Goal: Task Accomplishment & Management: Use online tool/utility

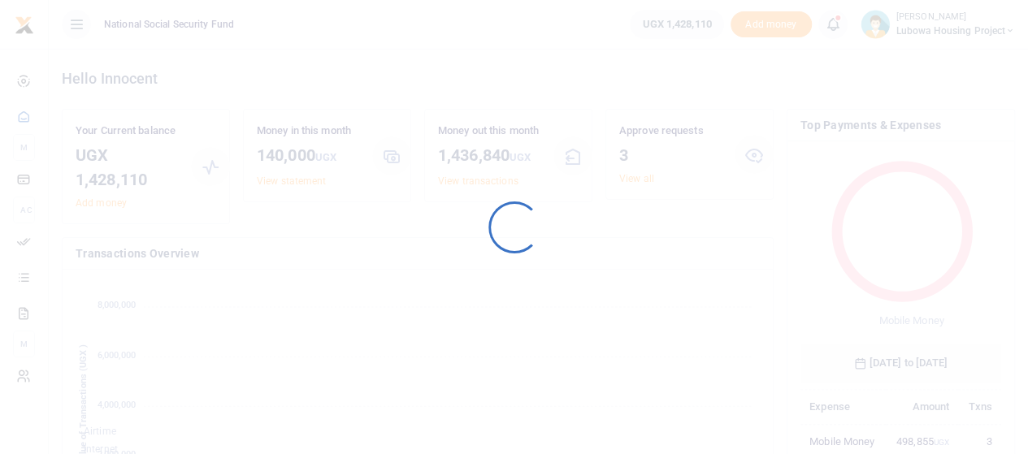
scroll to position [13, 13]
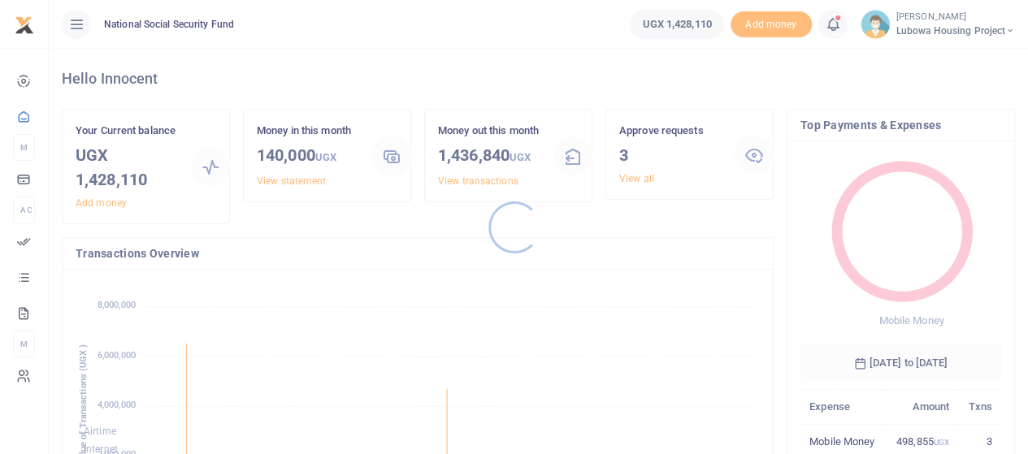
click at [640, 178] on div at bounding box center [514, 227] width 1028 height 454
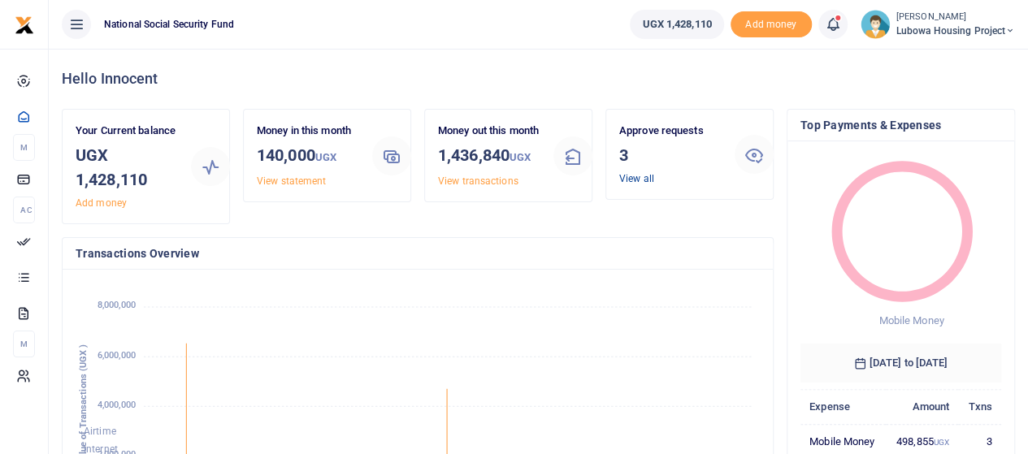
click at [635, 178] on link "View all" at bounding box center [636, 178] width 35 height 11
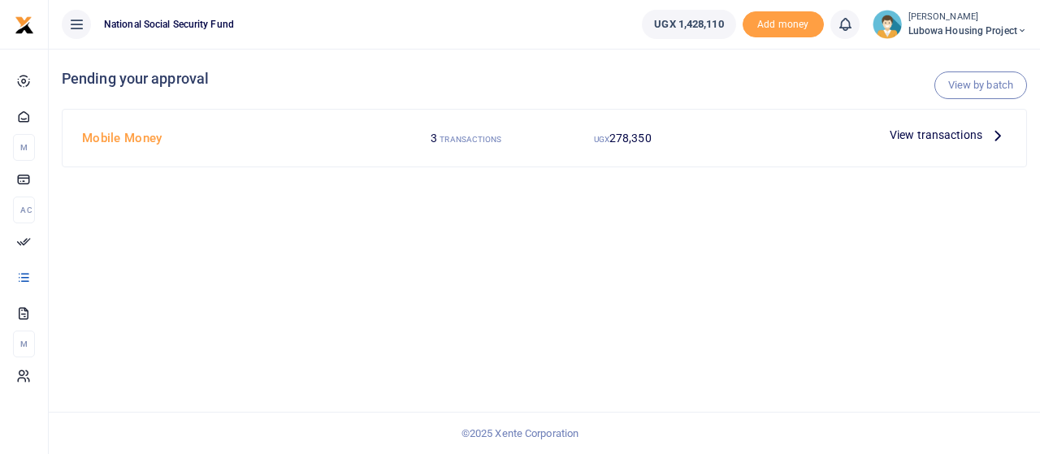
click at [979, 132] on span "View transactions" at bounding box center [936, 135] width 93 height 18
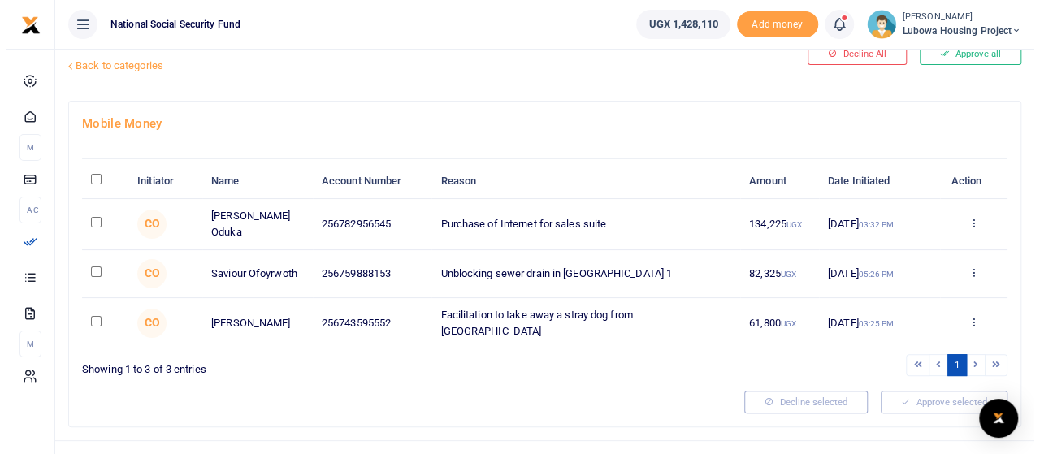
scroll to position [62, 0]
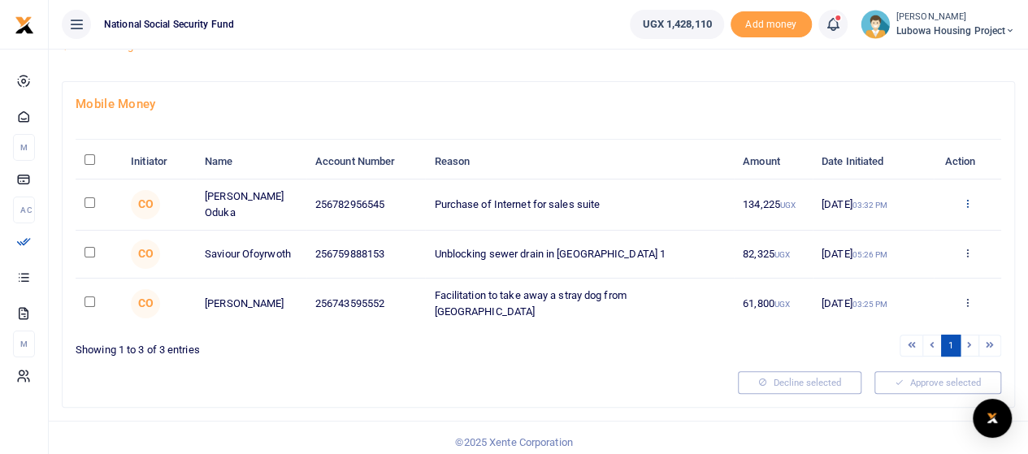
click at [967, 198] on icon at bounding box center [967, 202] width 11 height 11
click at [903, 227] on link "Approve" at bounding box center [907, 229] width 128 height 23
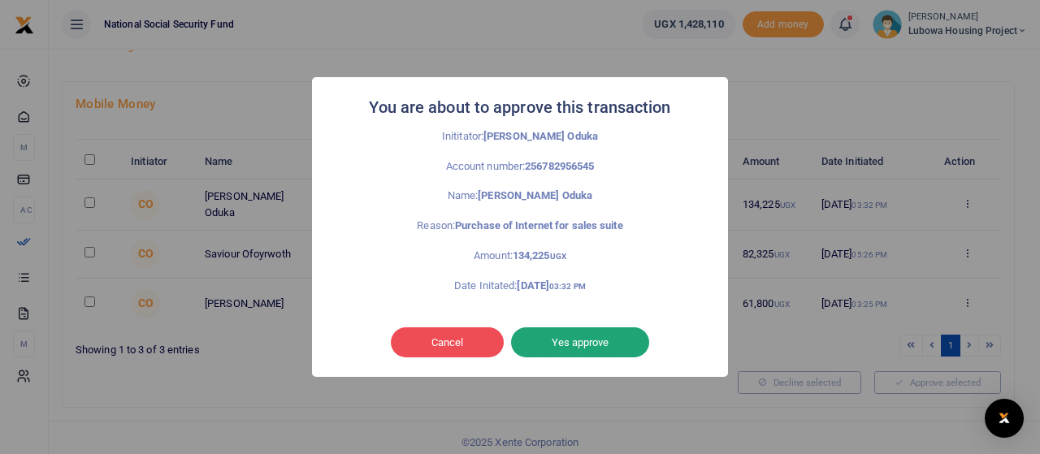
click at [582, 345] on button "Yes approve" at bounding box center [580, 342] width 138 height 31
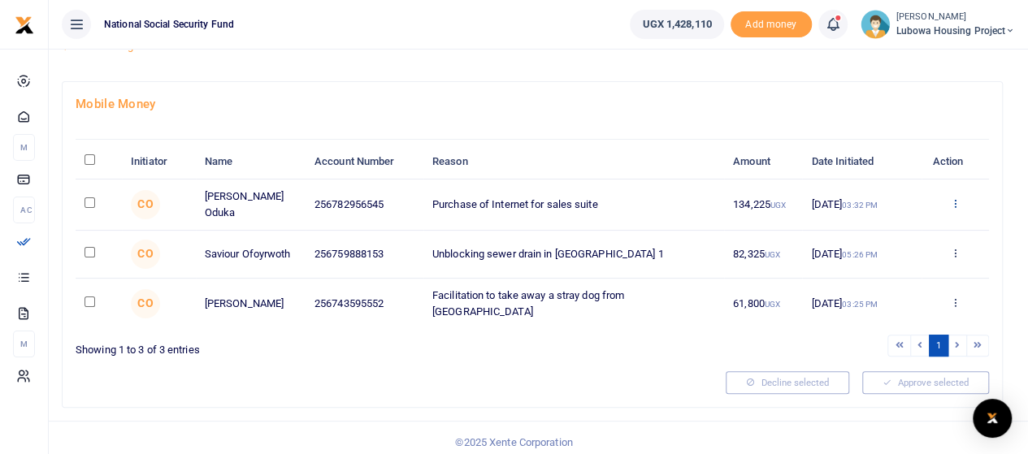
click at [954, 198] on icon at bounding box center [955, 202] width 11 height 11
click at [883, 230] on link "Approve" at bounding box center [895, 229] width 128 height 23
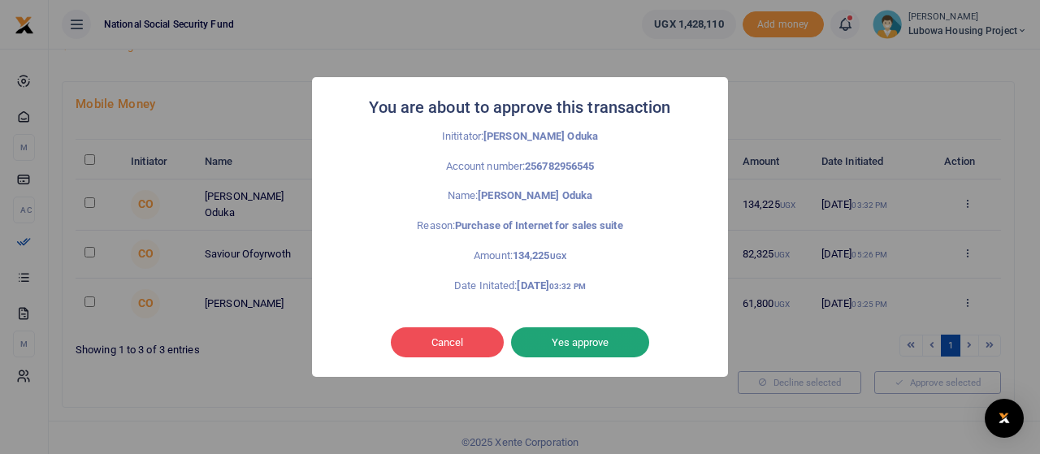
click at [596, 348] on button "Yes approve" at bounding box center [580, 342] width 138 height 31
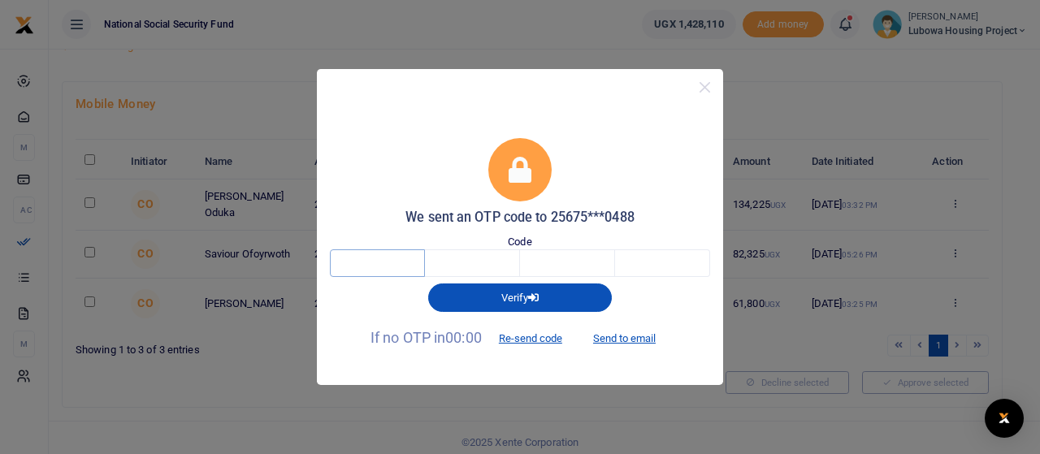
drag, startPoint x: 358, startPoint y: 259, endPoint x: 371, endPoint y: 265, distance: 14.2
click at [358, 259] on input "text" at bounding box center [377, 263] width 95 height 28
type input "4"
type input "8"
type input "9"
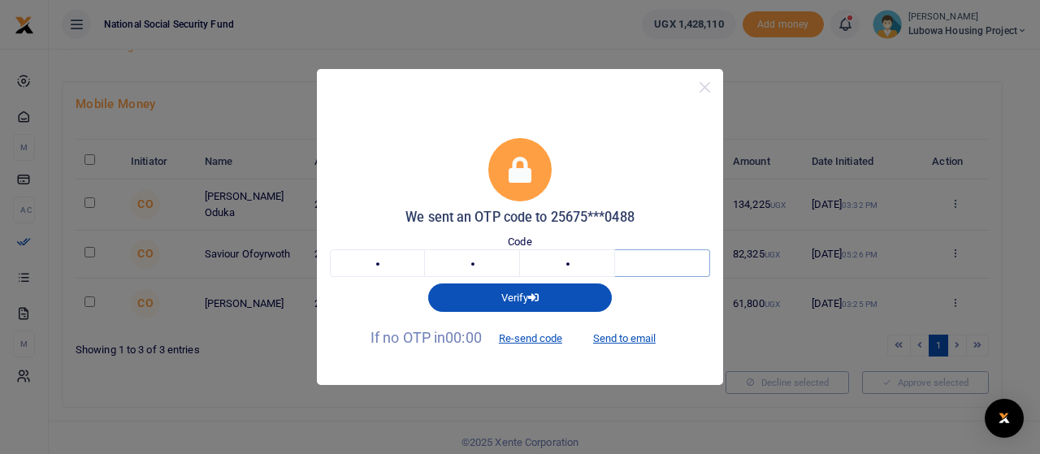
type input "2"
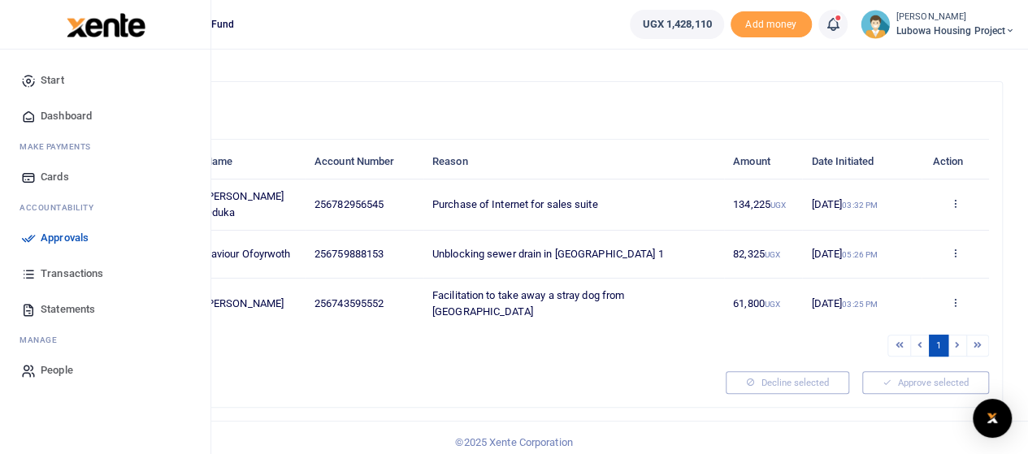
click at [70, 277] on span "Transactions" at bounding box center [72, 274] width 63 height 16
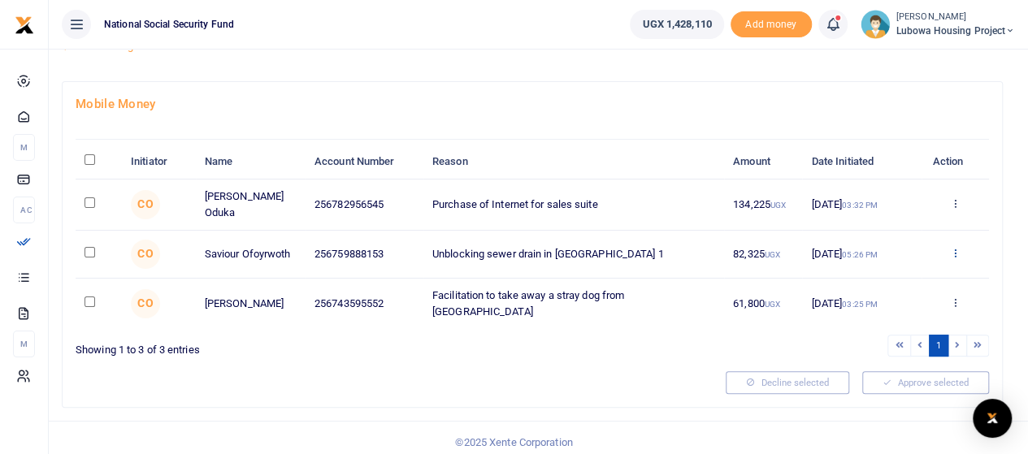
click at [958, 248] on icon at bounding box center [955, 252] width 11 height 11
click at [882, 276] on link "Approve" at bounding box center [895, 277] width 128 height 23
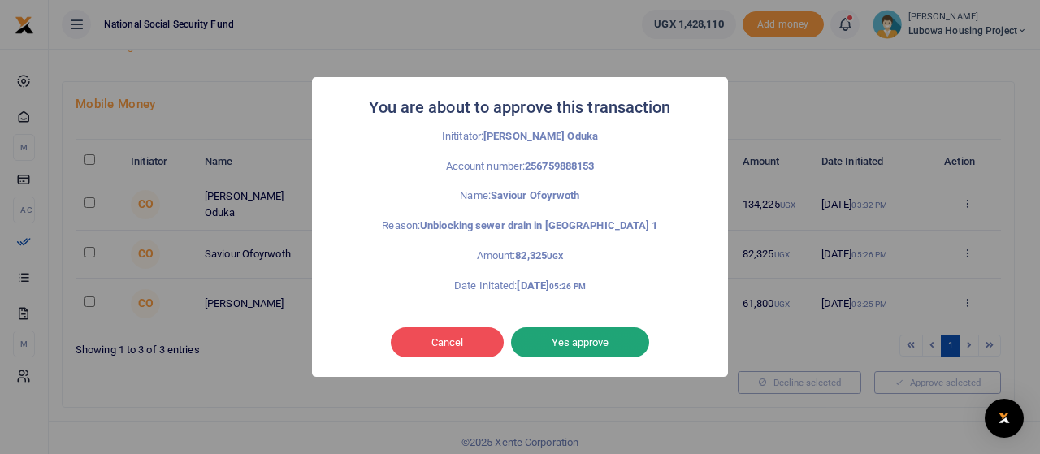
click at [587, 342] on button "Yes approve" at bounding box center [580, 342] width 138 height 31
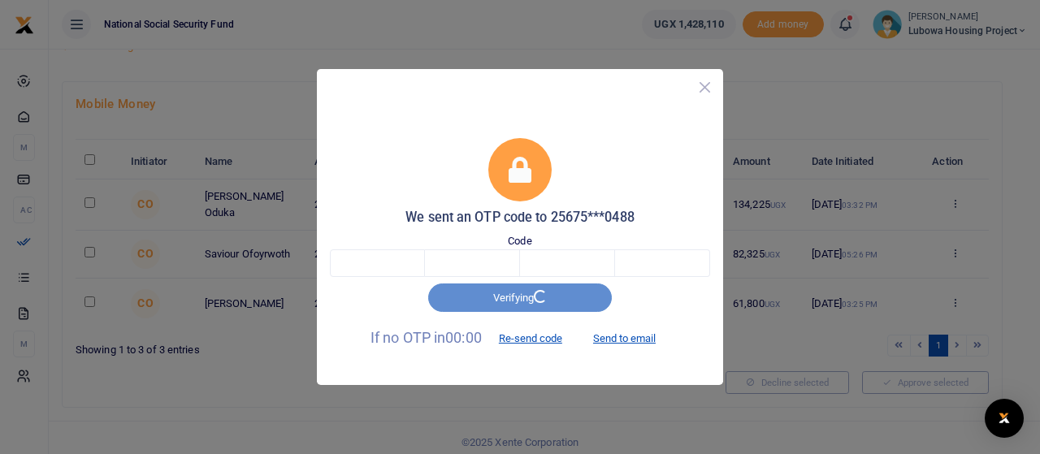
click at [713, 85] on button "Close" at bounding box center [705, 88] width 24 height 24
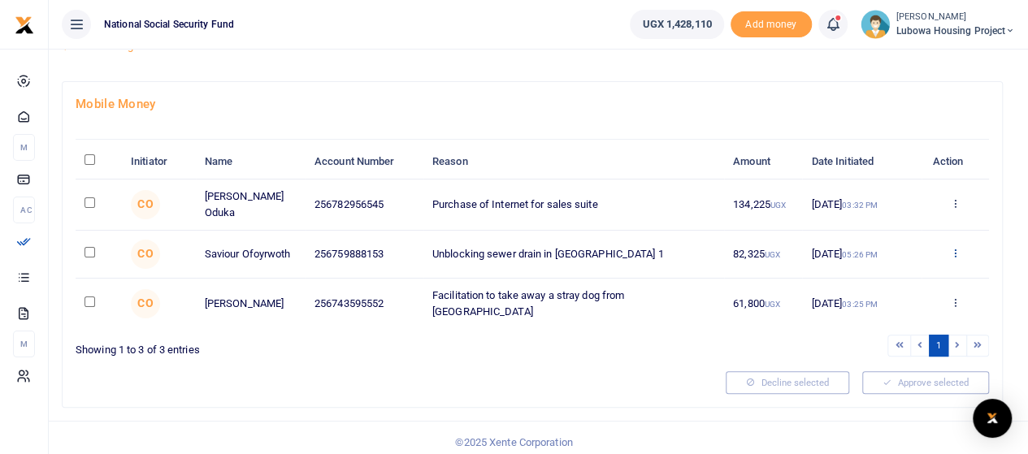
click at [956, 249] on icon at bounding box center [955, 252] width 11 height 11
click at [891, 282] on link "Approve" at bounding box center [895, 277] width 128 height 23
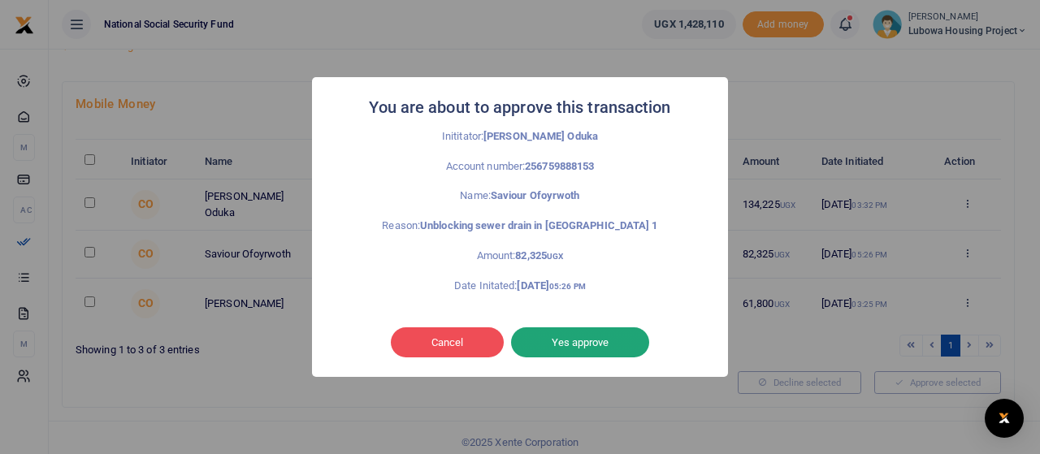
click at [593, 336] on button "Yes approve" at bounding box center [580, 342] width 138 height 31
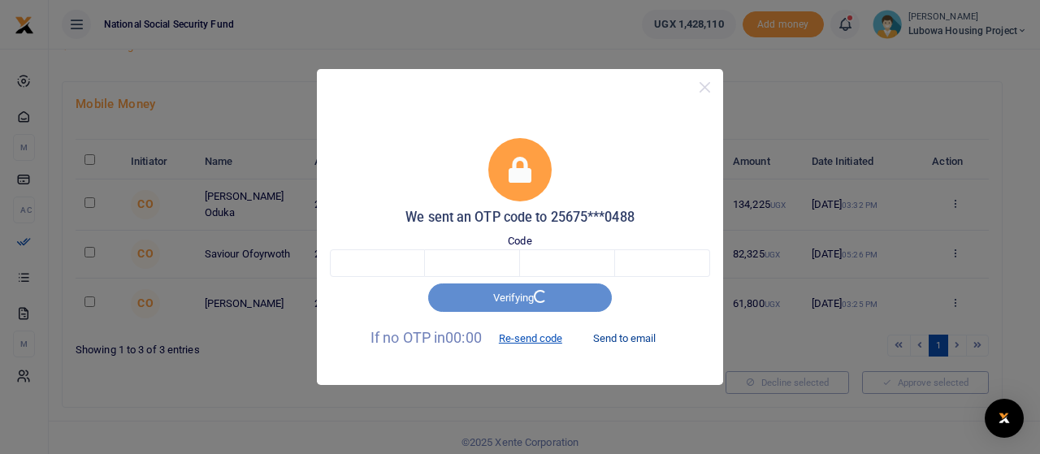
click at [635, 337] on button "Send to email" at bounding box center [624, 339] width 90 height 28
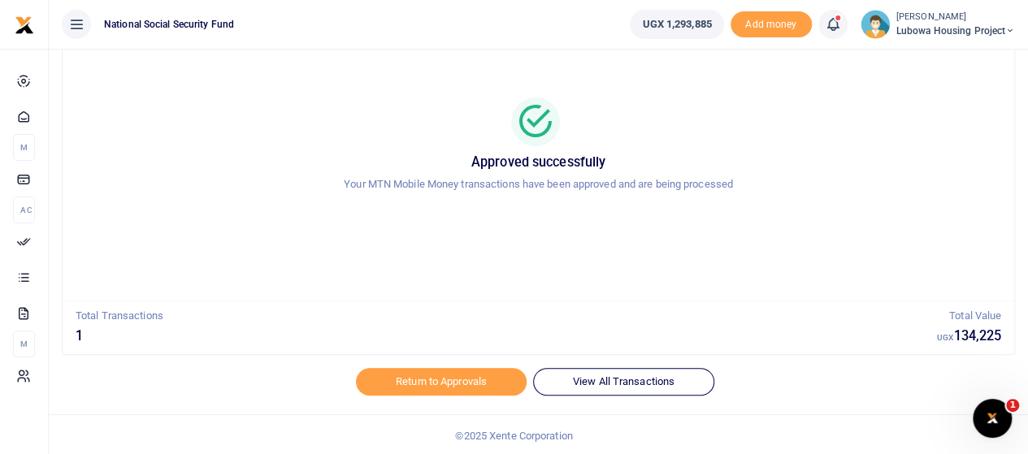
scroll to position [91, 0]
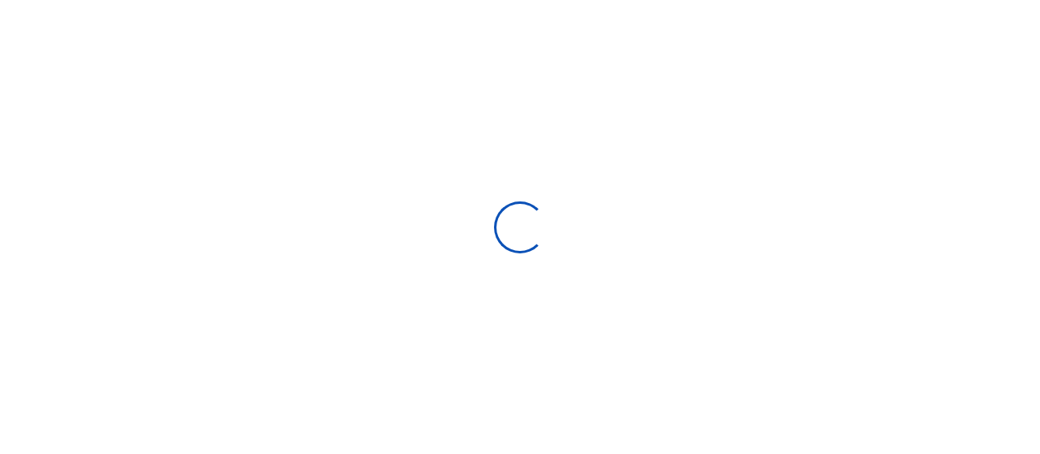
select select
type input "[DATE] - [DATE]"
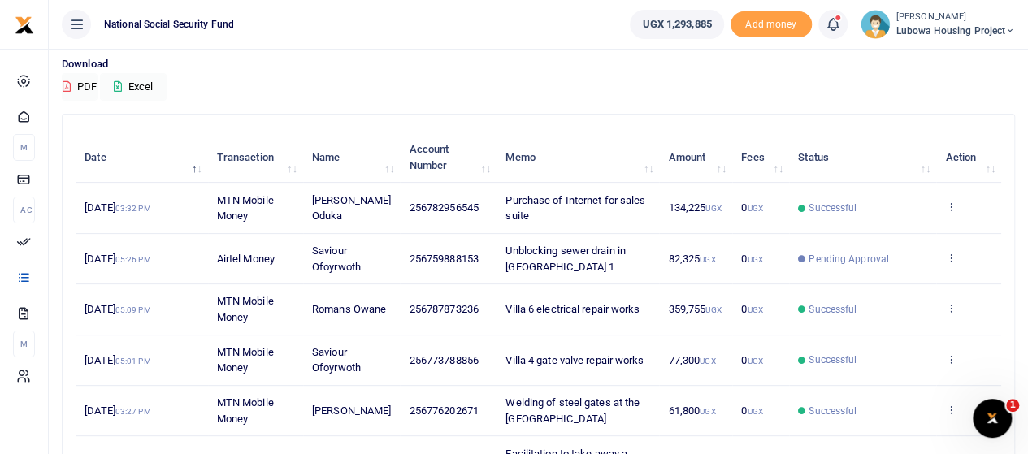
scroll to position [119, 0]
click at [950, 258] on icon at bounding box center [950, 258] width 11 height 11
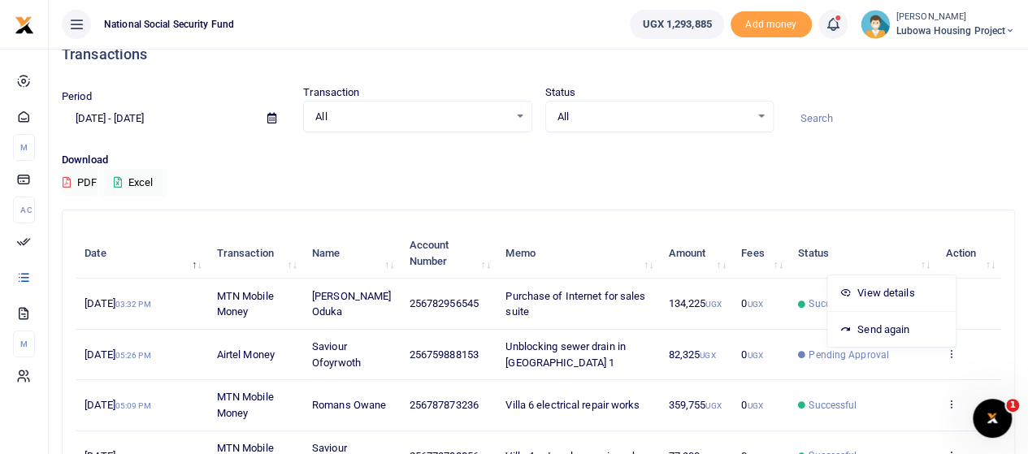
scroll to position [0, 0]
